Goal: Information Seeking & Learning: Find specific page/section

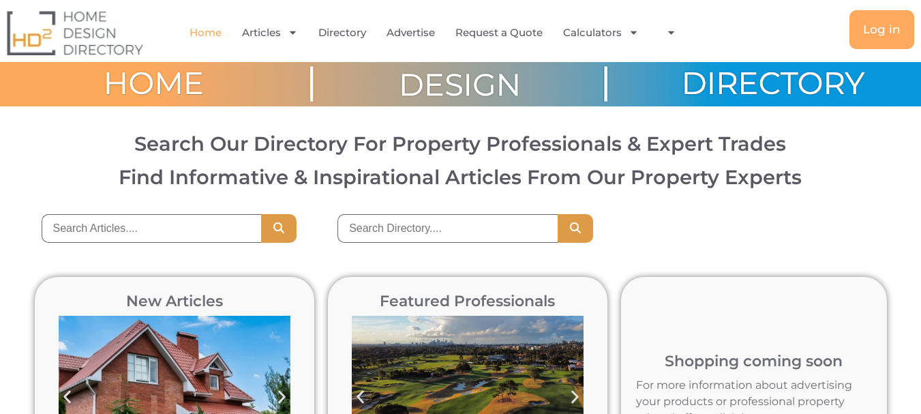
type input "Painting"
click at [576, 231] on icon "Search" at bounding box center [576, 227] width 14 height 11
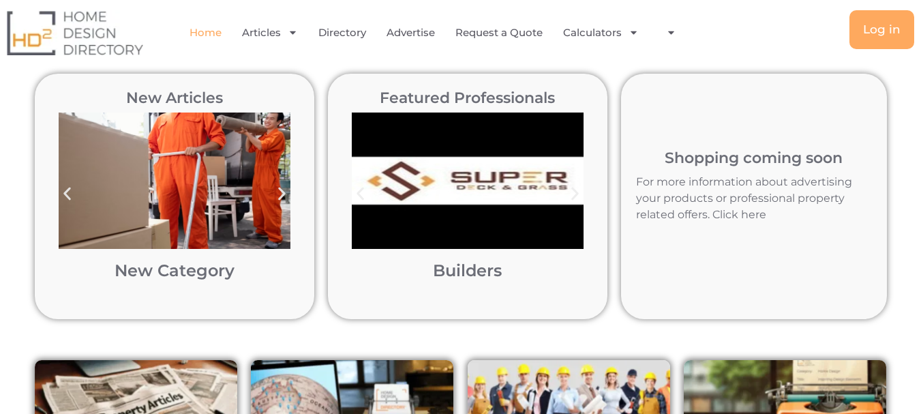
scroll to position [205, 0]
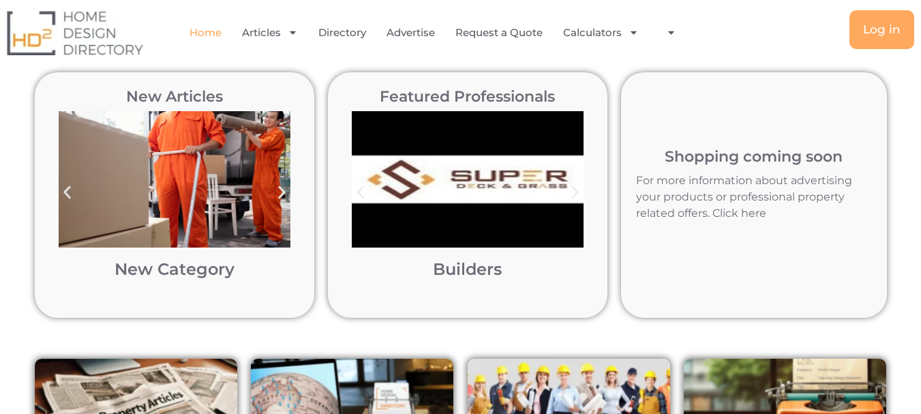
click at [468, 269] on link "Builders" at bounding box center [467, 269] width 69 height 20
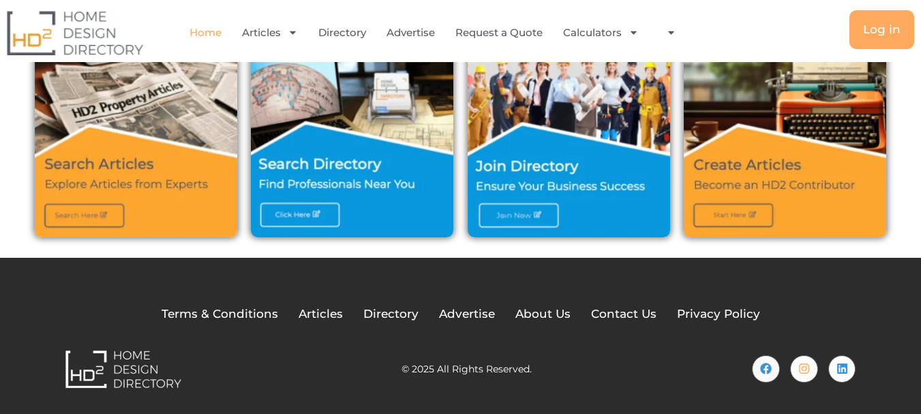
scroll to position [515, 0]
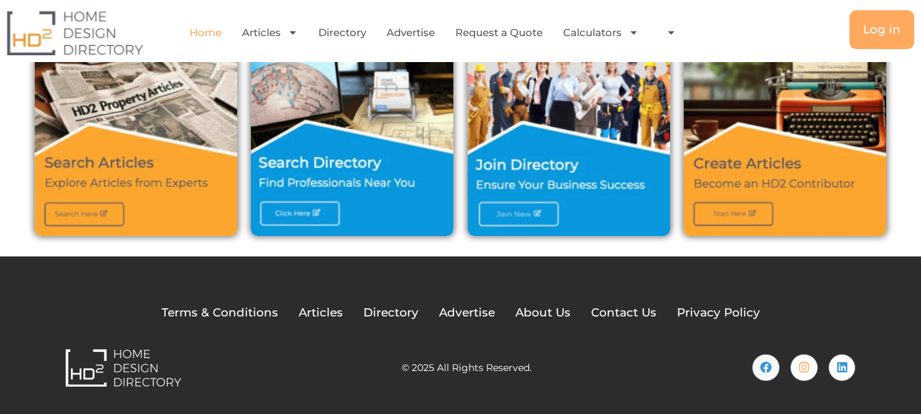
click at [475, 273] on div "Terms & Conditions Articles Directory Advertise About Us Contact Us Privacy Pol…" at bounding box center [461, 335] width 818 height 158
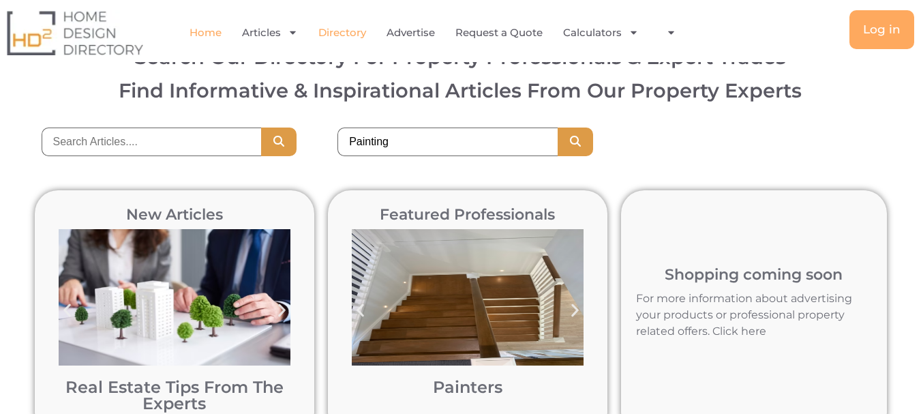
scroll to position [0, 0]
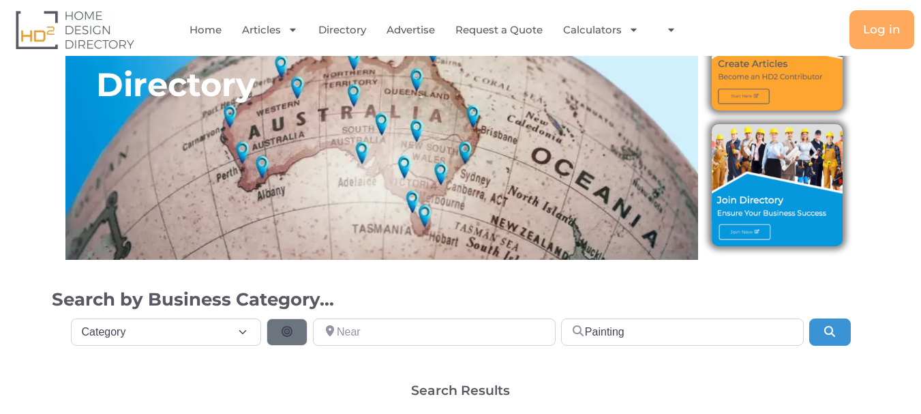
scroll to position [205, 0]
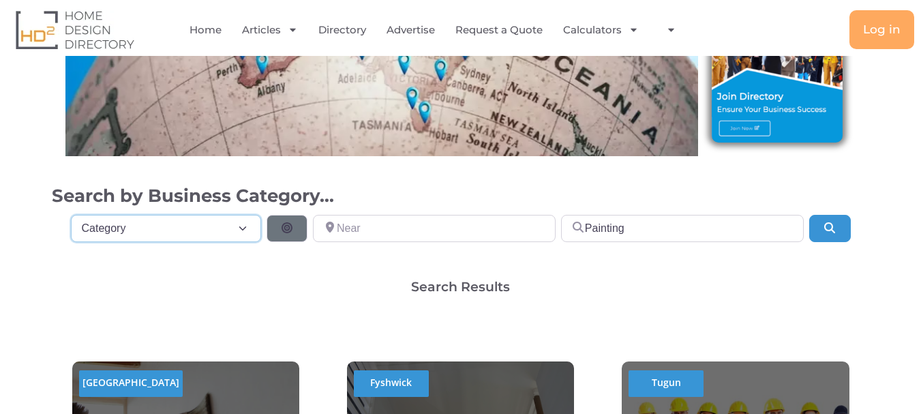
click at [203, 224] on select "Category Category Accounting Antenna Installation & Services Architects Bathroo…" at bounding box center [166, 228] width 191 height 27
select select "508"
click at [71, 215] on select "Category Category Accounting Antenna Installation & Services Architects Bathroo…" at bounding box center [166, 228] width 191 height 27
click at [392, 223] on input "Near" at bounding box center [434, 228] width 243 height 27
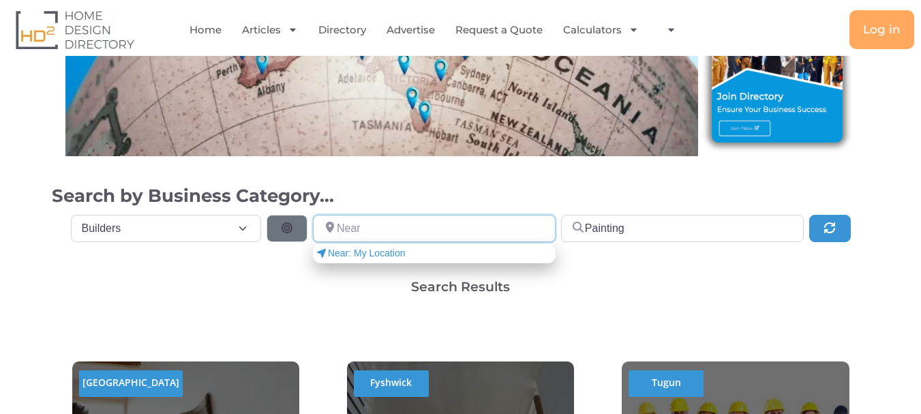
click at [392, 223] on input "Near" at bounding box center [434, 228] width 243 height 27
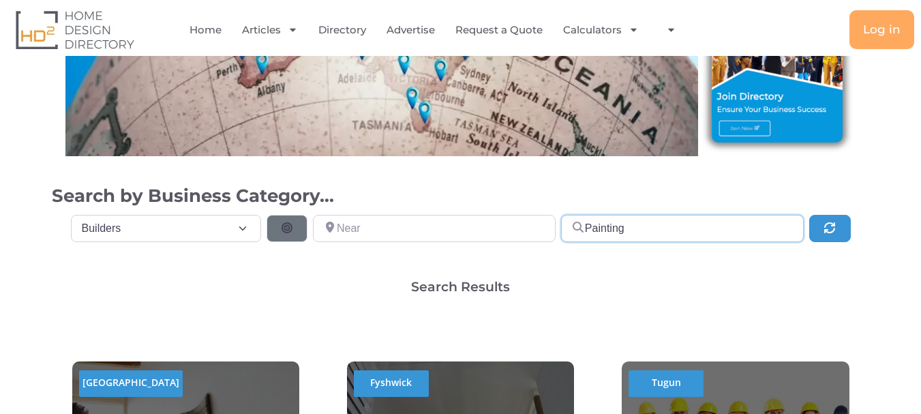
click at [717, 231] on input "Painting" at bounding box center [682, 228] width 243 height 27
click at [444, 220] on input "Near" at bounding box center [434, 228] width 243 height 27
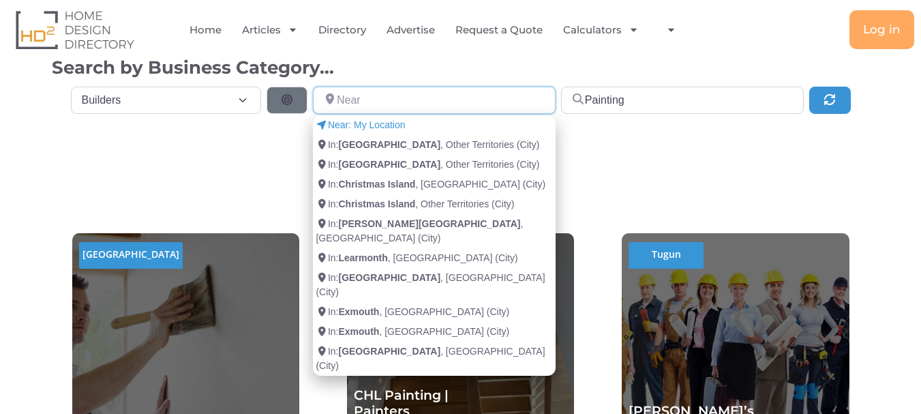
scroll to position [341, 0]
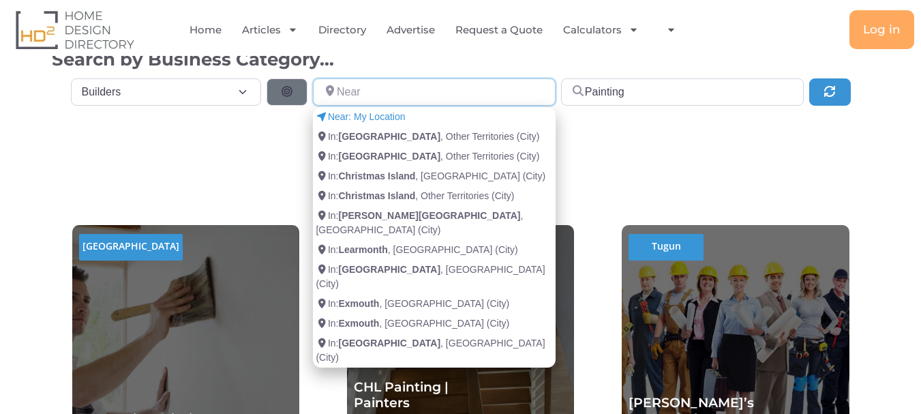
click at [379, 98] on input "Near" at bounding box center [434, 91] width 243 height 27
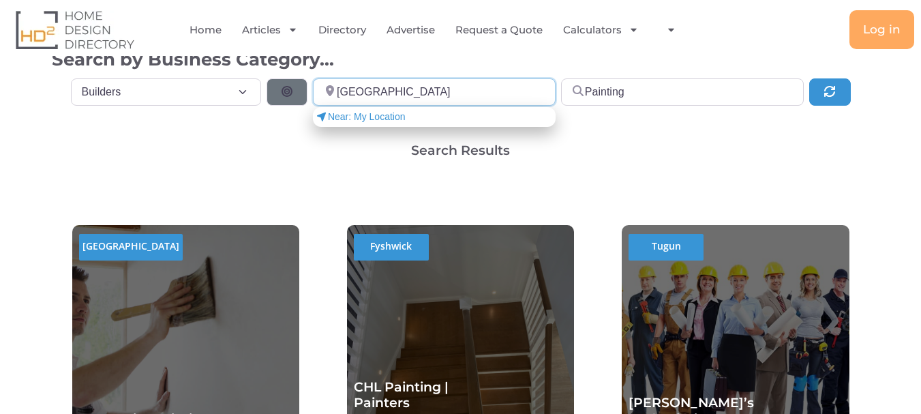
type input "Sydney"
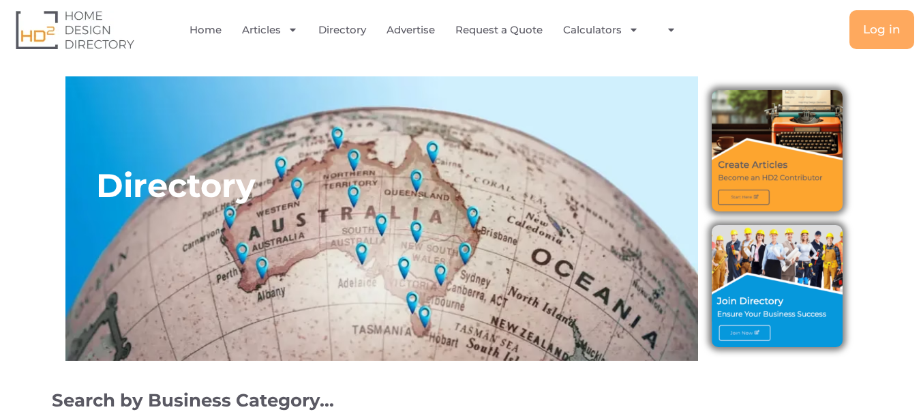
select select "508"
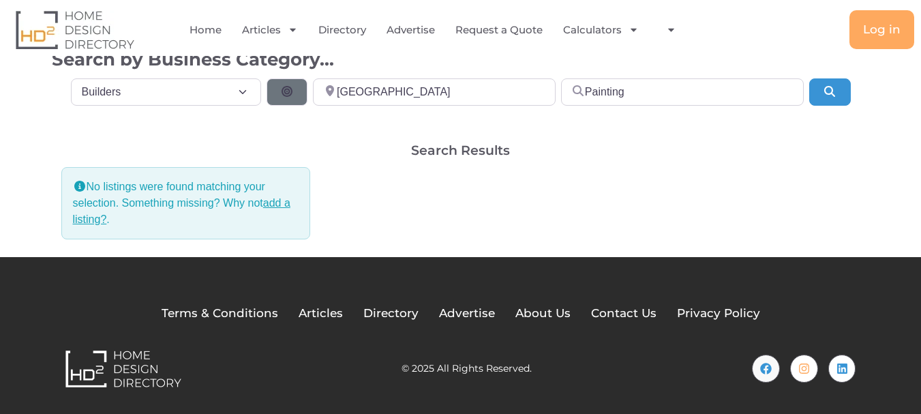
scroll to position [342, 0]
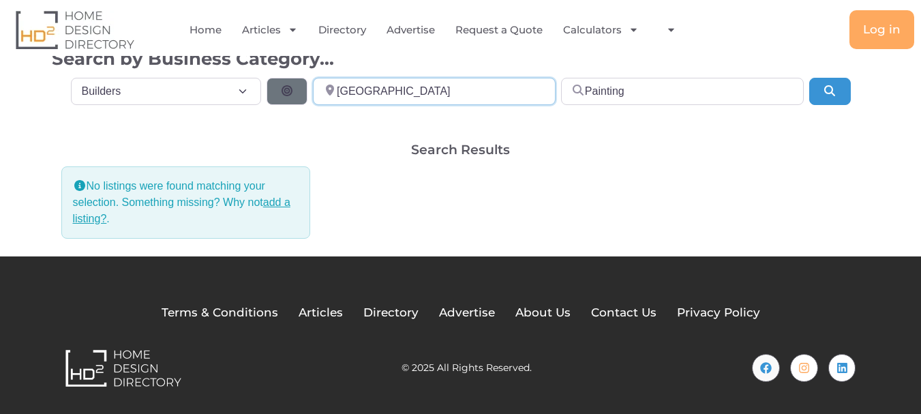
drag, startPoint x: 441, startPoint y: 93, endPoint x: 237, endPoint y: 85, distance: 204.1
click at [237, 85] on div "Category Category Category Accounting Antenna Installation & Services Architect…" at bounding box center [461, 88] width 802 height 33
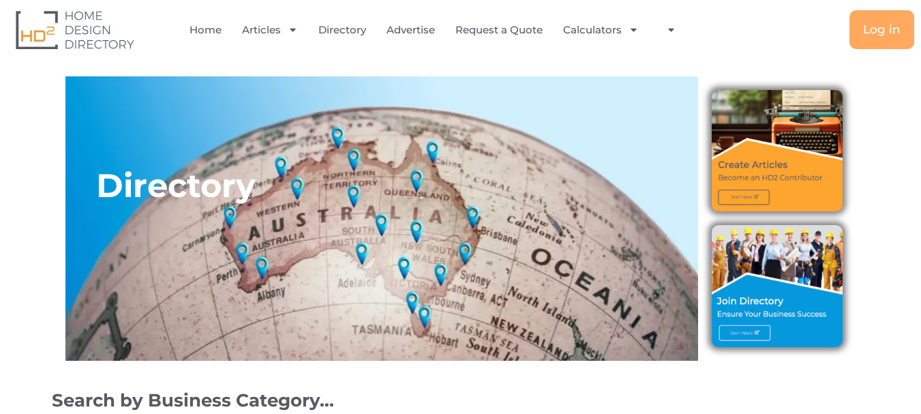
select select "508"
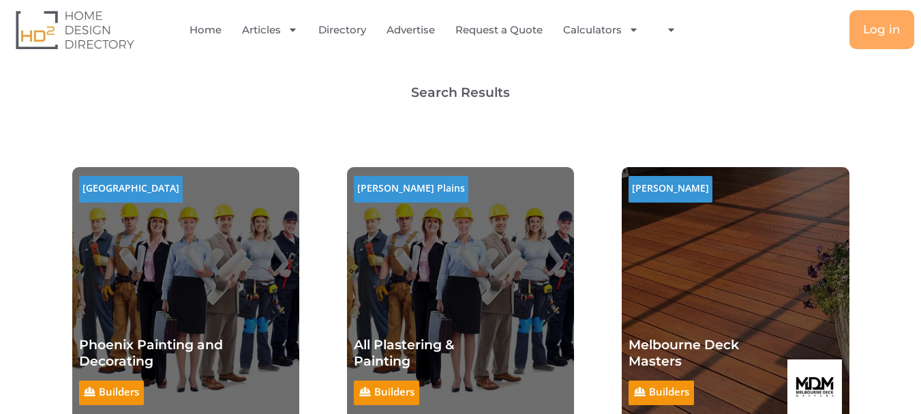
scroll to position [175, 0]
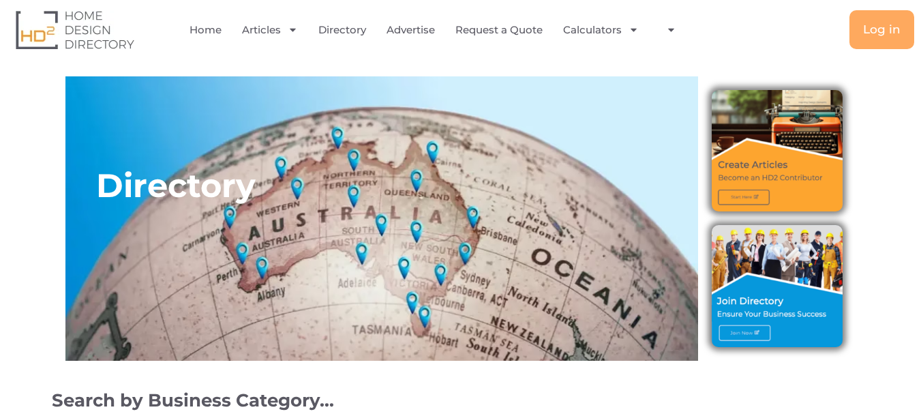
select select "508"
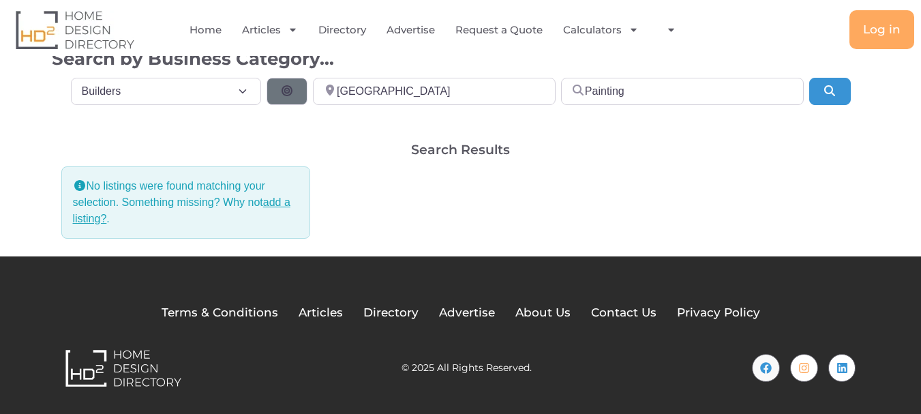
scroll to position [342, 0]
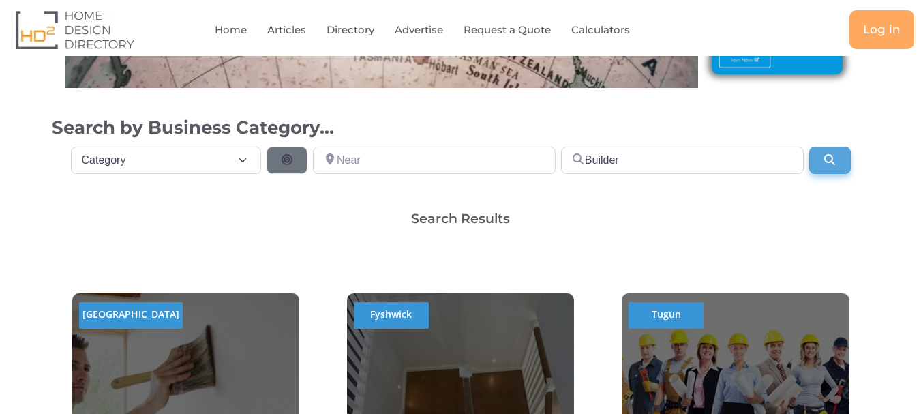
type input "Builder"
click at [814, 172] on button "Search" at bounding box center [829, 160] width 41 height 27
click at [828, 160] on icon "Search" at bounding box center [830, 159] width 14 height 11
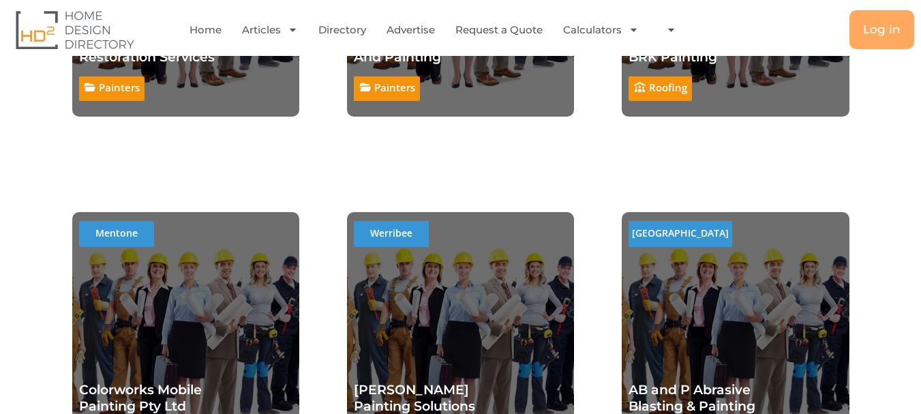
scroll to position [3083, 0]
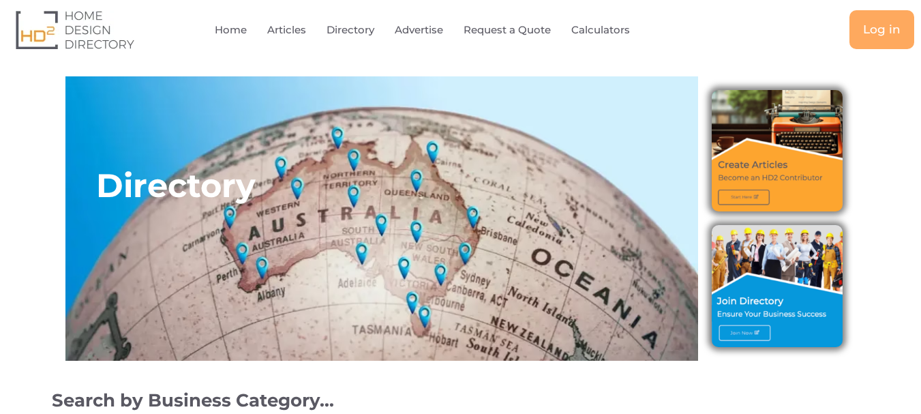
select select "508"
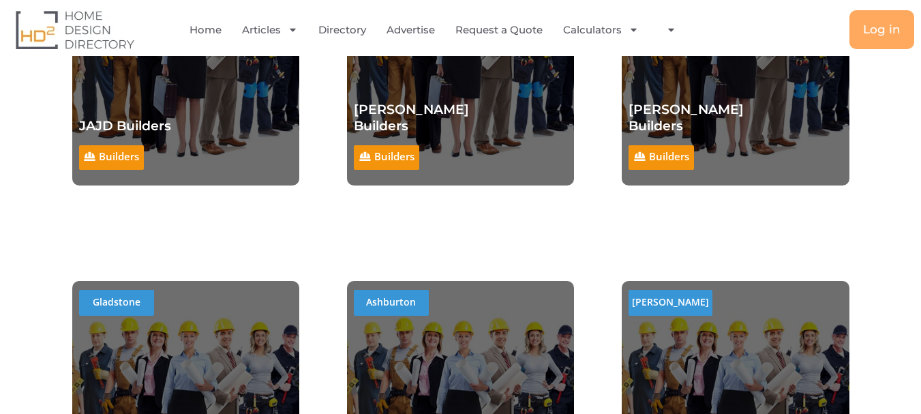
scroll to position [886, 0]
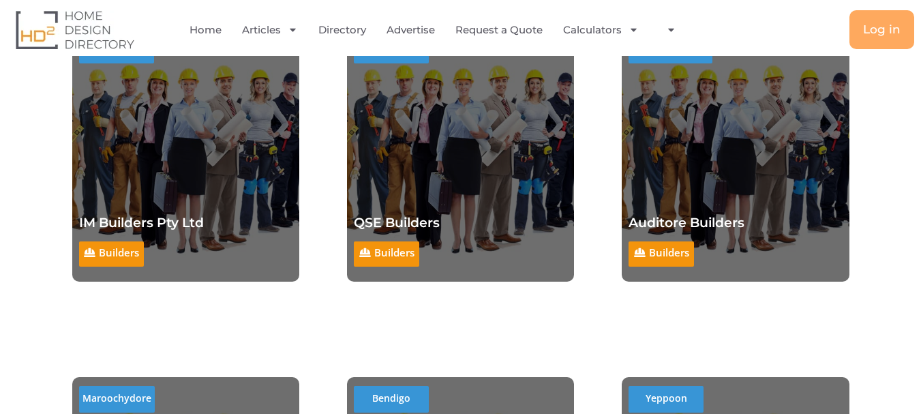
click at [267, 125] on div at bounding box center [265, 156] width 68 height 254
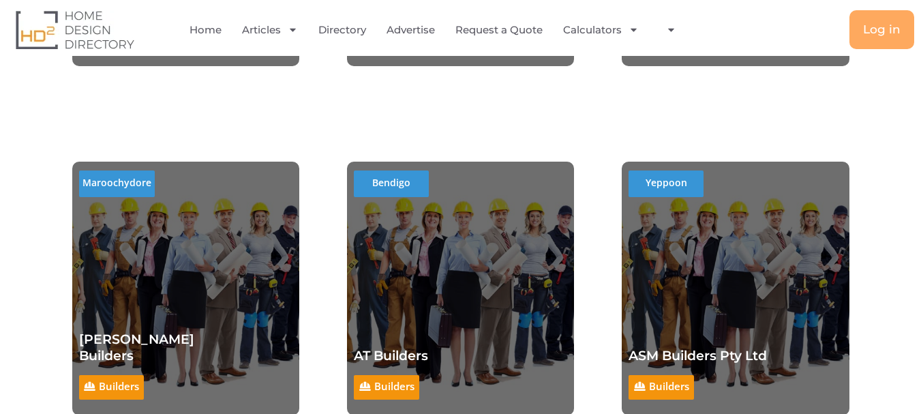
scroll to position [976, 0]
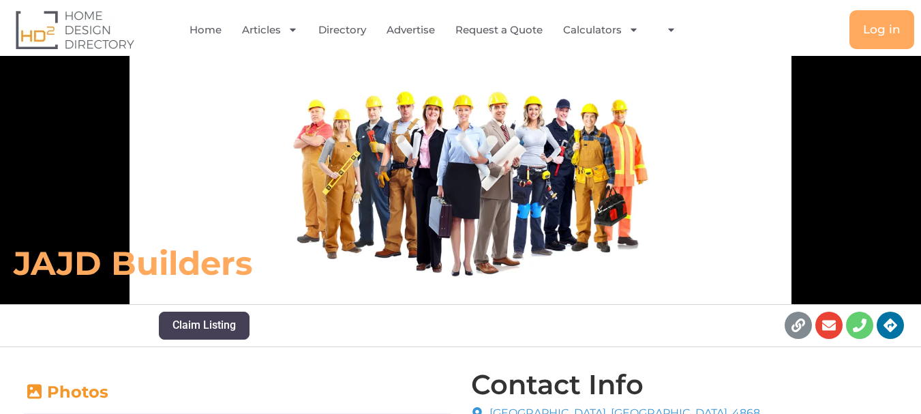
scroll to position [205, 0]
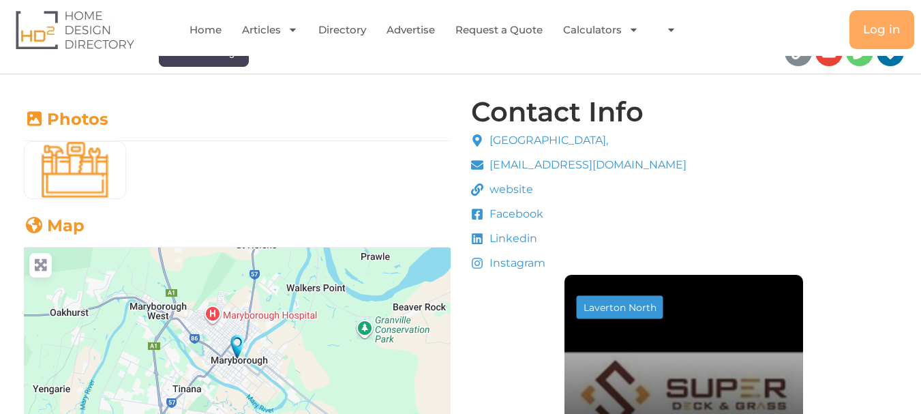
drag, startPoint x: 526, startPoint y: 164, endPoint x: 507, endPoint y: 188, distance: 31.5
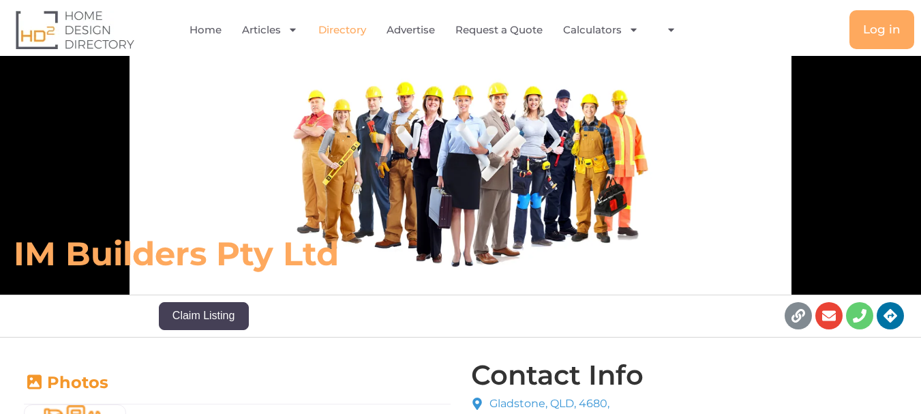
scroll to position [205, 0]
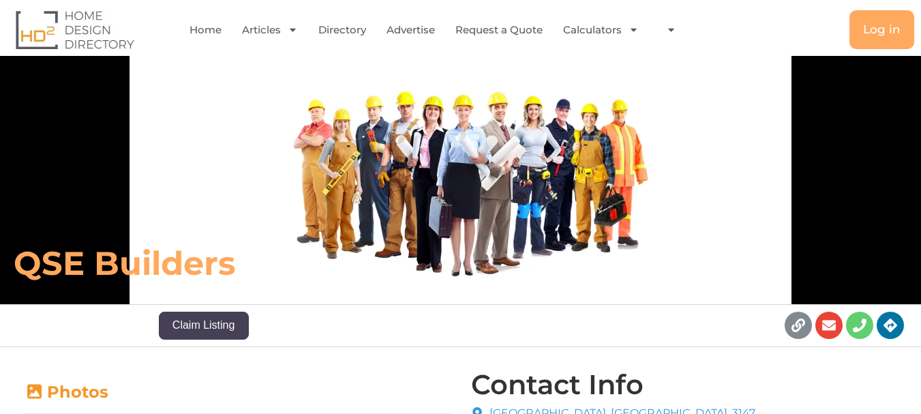
scroll to position [136, 0]
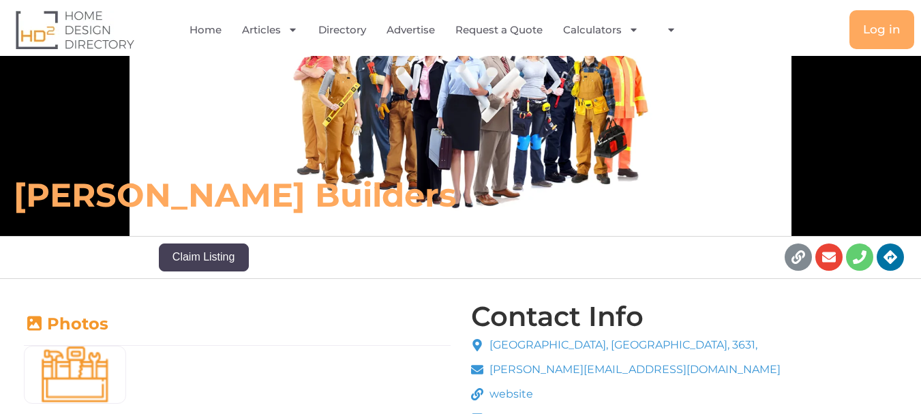
scroll to position [273, 0]
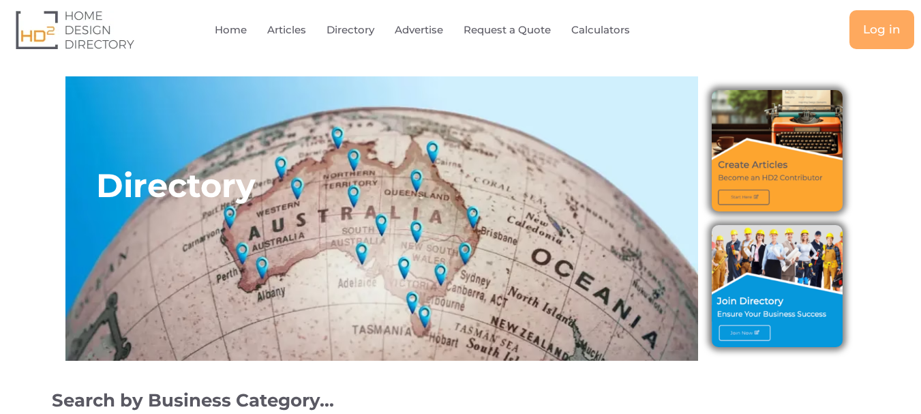
select select "508"
